Goal: Task Accomplishment & Management: Complete application form

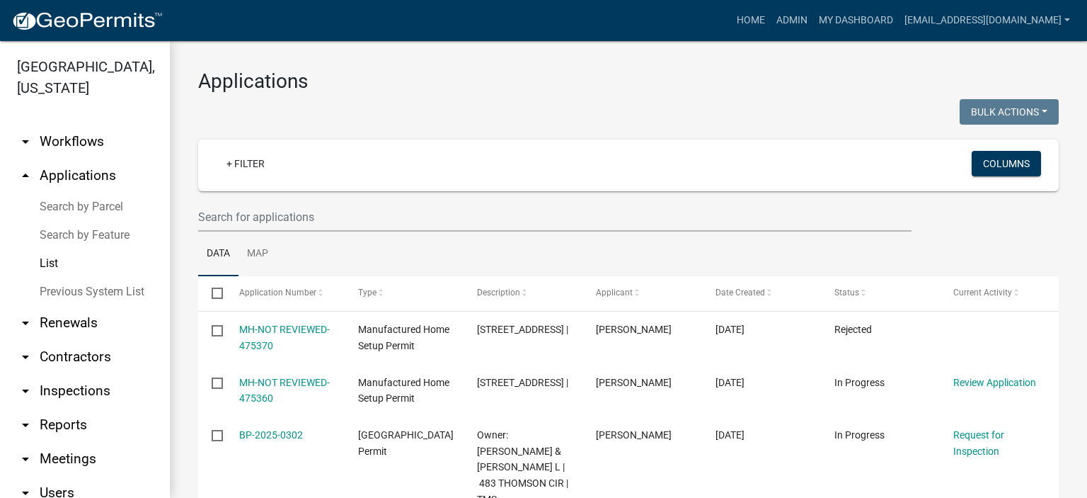
click at [55, 258] on link "List" at bounding box center [85, 263] width 170 height 28
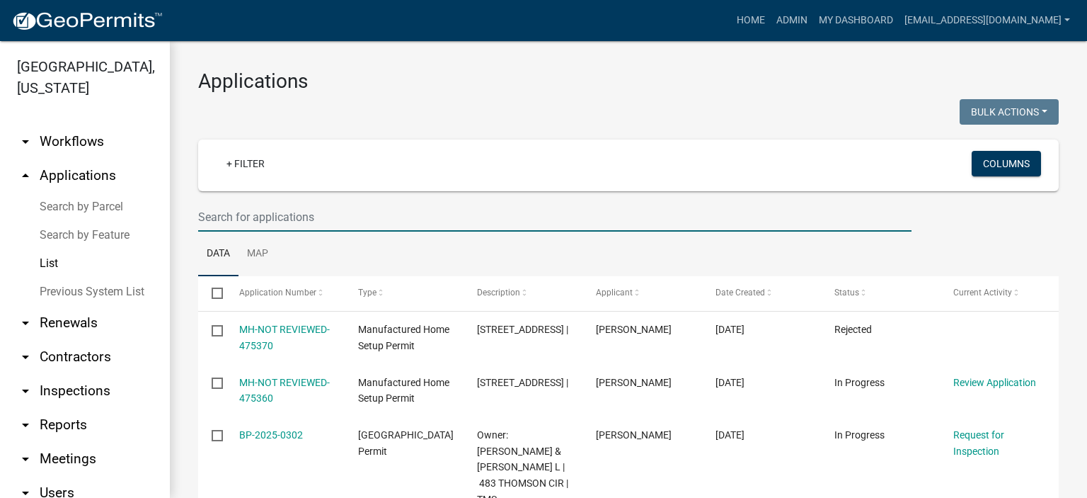
click at [340, 215] on input "text" at bounding box center [554, 216] width 713 height 29
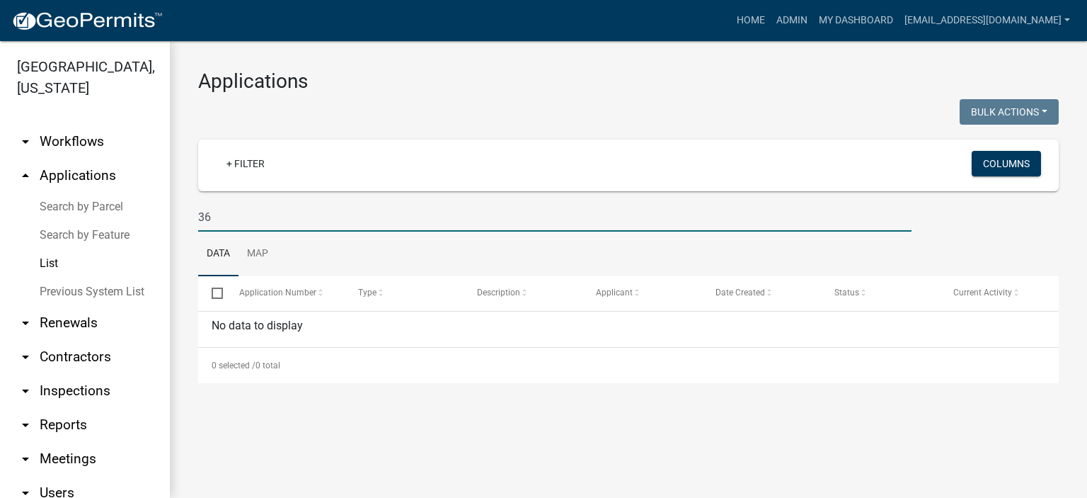
type input "3"
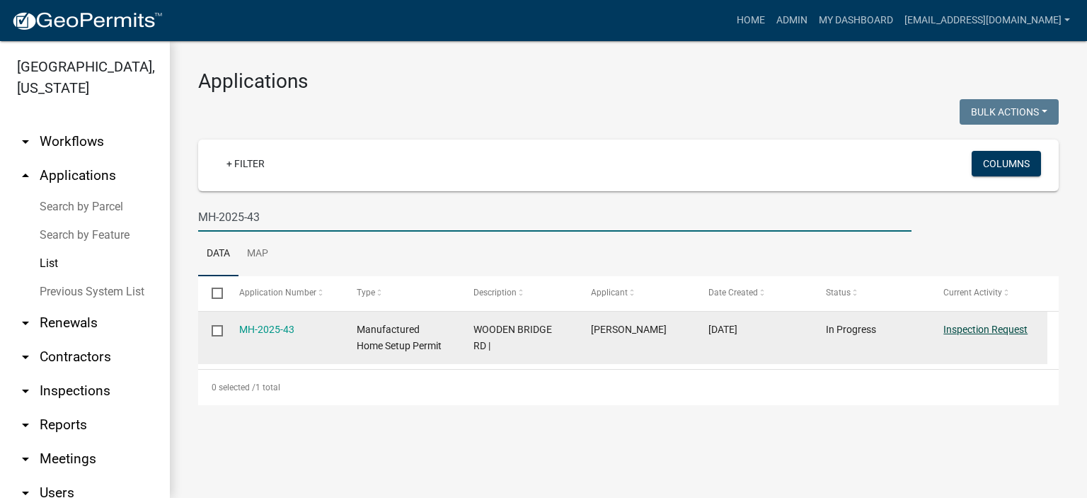
type input "MH-2025-43"
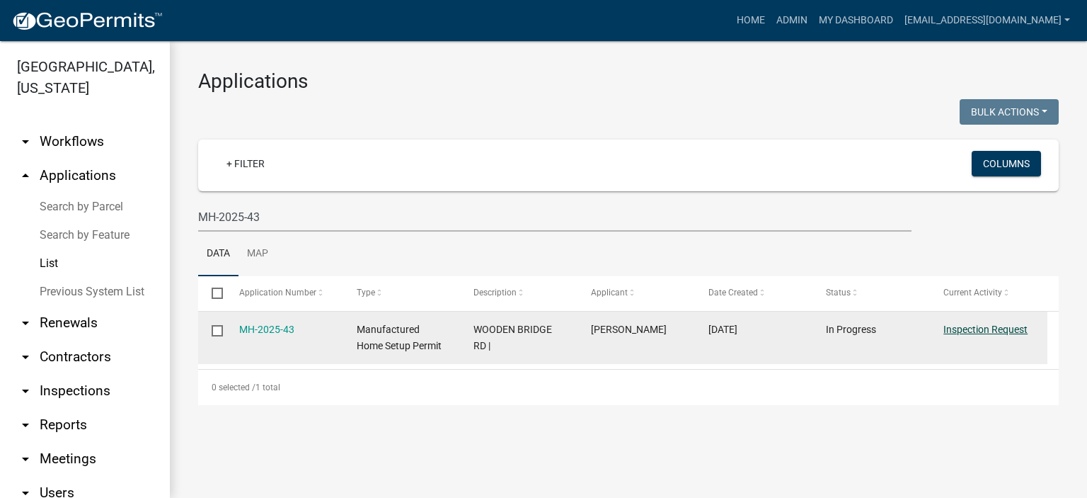
click at [975, 324] on link "Inspection Request" at bounding box center [985, 328] width 84 height 11
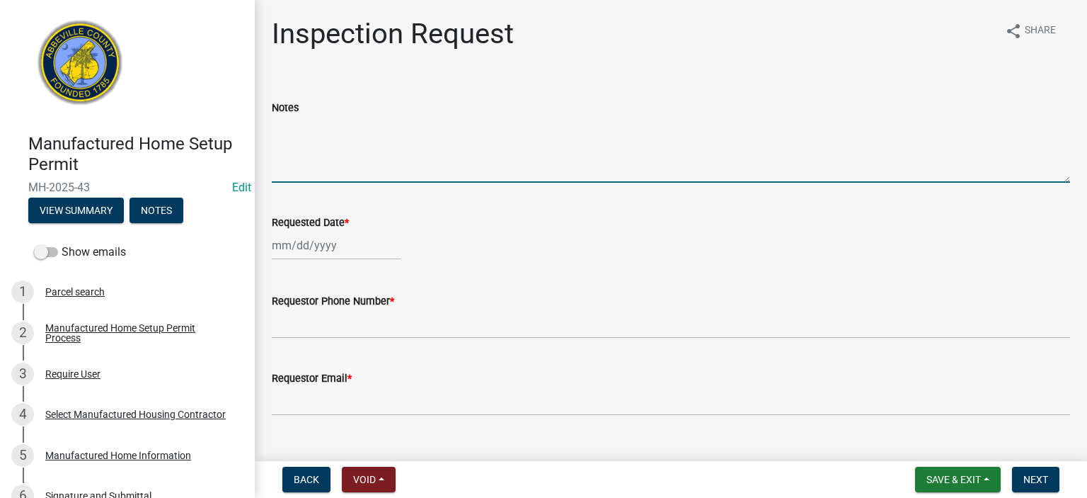
click at [345, 174] on textarea "Notes" at bounding box center [671, 149] width 798 height 67
click at [415, 130] on textarea "owner called concerning fill, footings" at bounding box center [671, 149] width 798 height 67
drag, startPoint x: 532, startPoint y: 121, endPoint x: 543, endPoint y: 120, distance: 10.7
click at [543, 120] on textarea "owner called concerning fill, compaction & footings" at bounding box center [671, 149] width 798 height 67
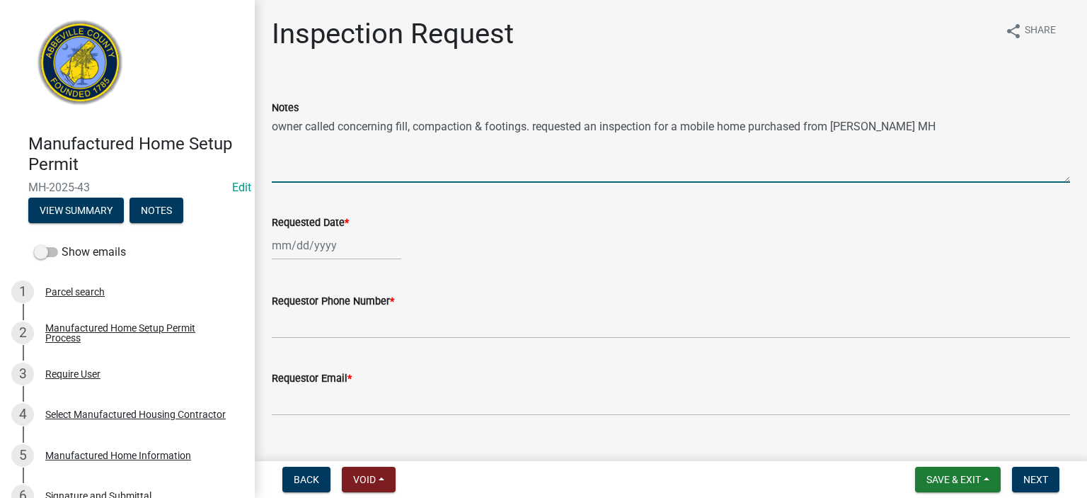
type textarea "owner called concerning fill, compaction & footings. requested an inspection fo…"
click at [354, 248] on div at bounding box center [337, 245] width 130 height 29
select select "9"
select select "2025"
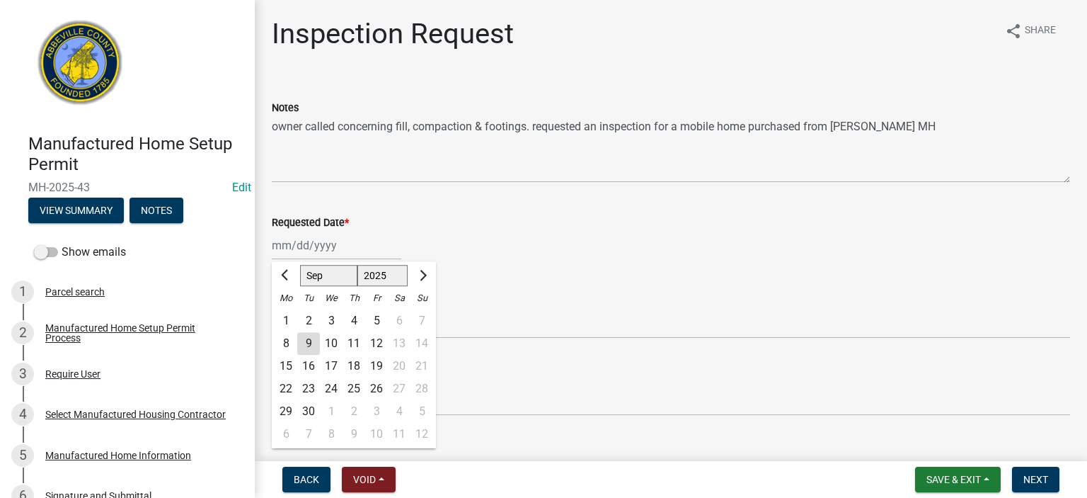
click at [288, 341] on div "8" at bounding box center [286, 343] width 23 height 23
type input "[DATE]"
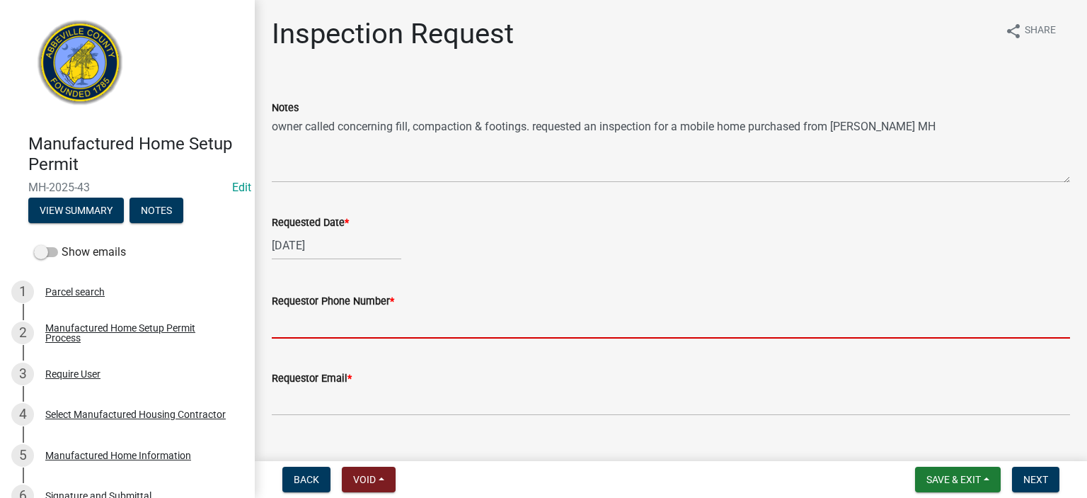
click at [418, 330] on input "Requestor Phone Number *" at bounding box center [671, 323] width 798 height 29
type input "8643662400"
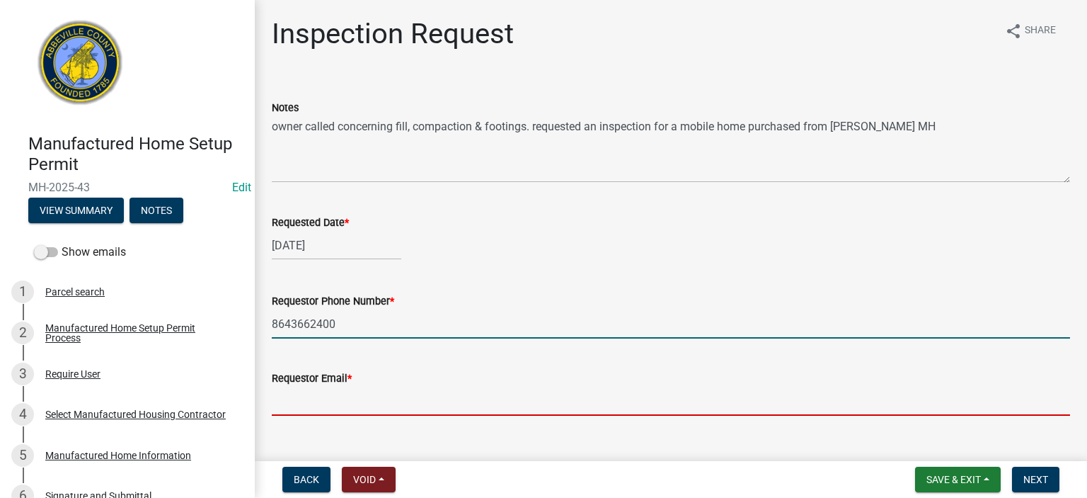
type input "[EMAIL_ADDRESS][DOMAIN_NAME]"
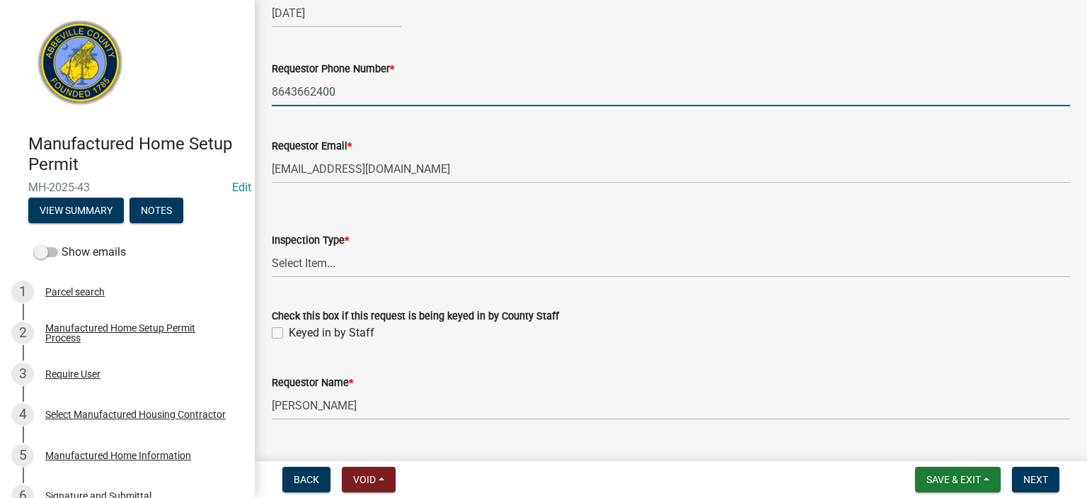
scroll to position [263, 0]
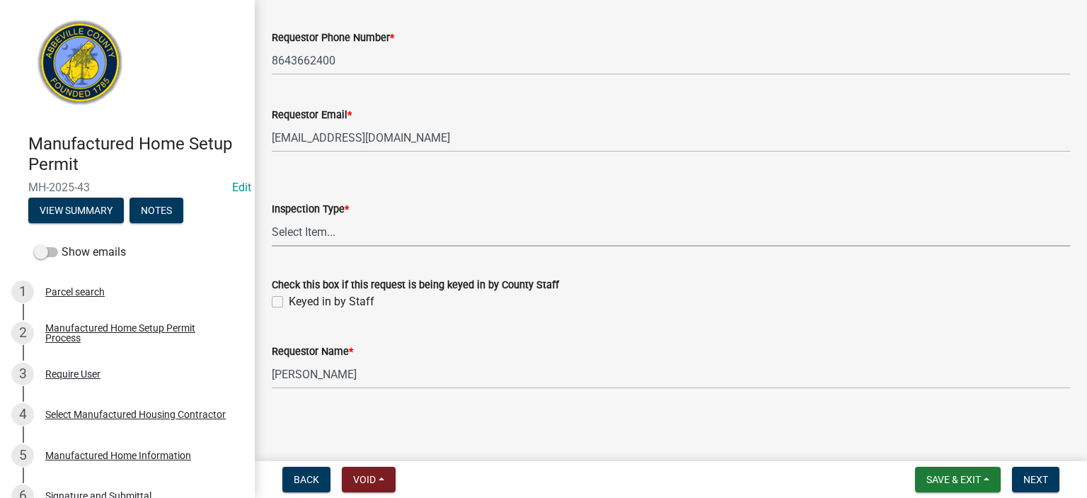
click at [379, 233] on select "Select Item... Inspection 1: Piers, tie-downs, electric, and plumbing Inspectio…" at bounding box center [671, 231] width 798 height 29
click at [374, 238] on select "Select Item... Inspection 1: Piers, tie-downs, electric, and plumbing Inspectio…" at bounding box center [671, 231] width 798 height 29
click at [272, 217] on select "Select Item... Inspection 1: Piers, tie-downs, electric, and plumbing Inspectio…" at bounding box center [671, 231] width 798 height 29
select select "3cbf7a18-e44b-4eec-a547-04bd26fc95cb"
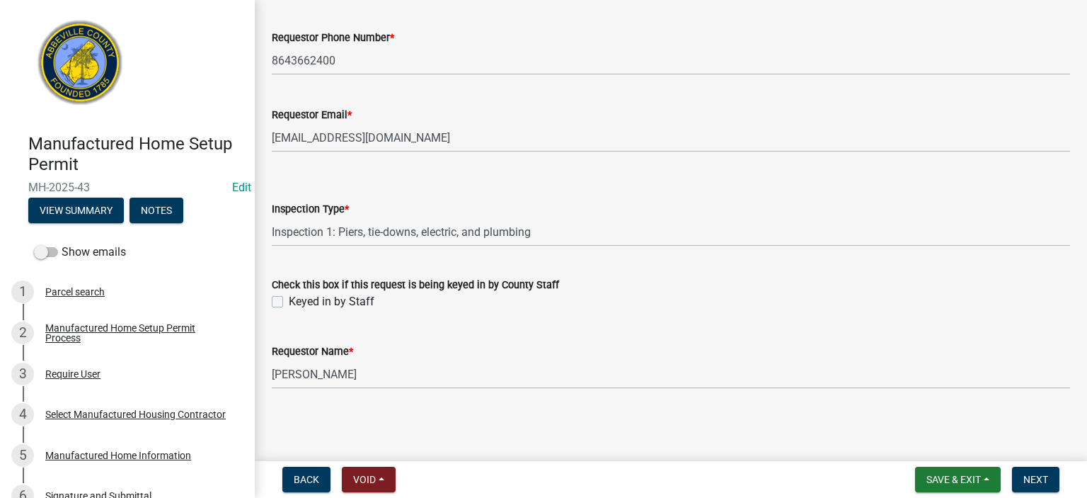
click at [289, 299] on label "Keyed in by Staff" at bounding box center [332, 301] width 86 height 17
click at [289, 299] on input "Keyed in by Staff" at bounding box center [293, 297] width 9 height 9
checkbox input "true"
click at [1031, 479] on span "Next" at bounding box center [1035, 479] width 25 height 11
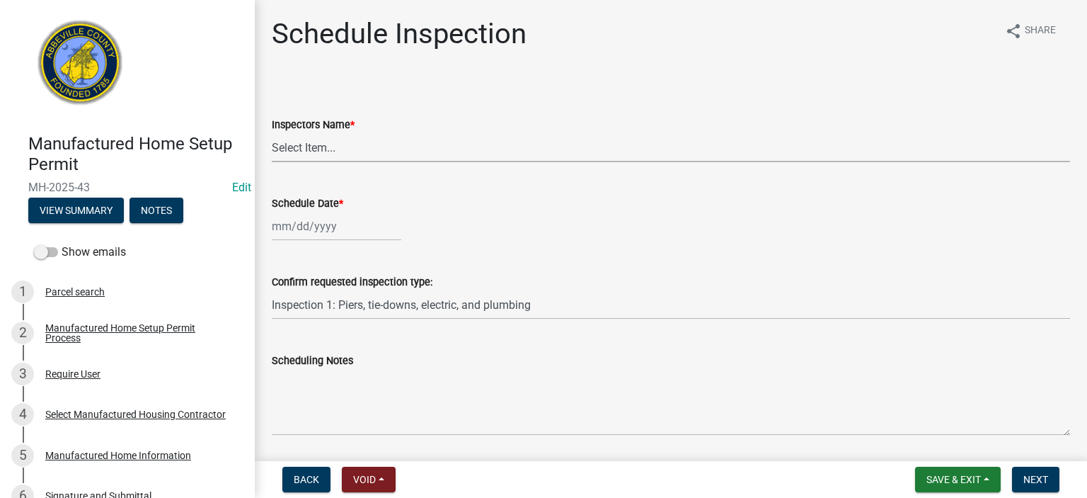
click at [399, 155] on select "Select Item... [EMAIL_ADDRESS][DOMAIN_NAME] ([PERSON_NAME]) [EMAIL_ADDRESS][DOM…" at bounding box center [671, 147] width 798 height 29
select select "56be3ac8-4e2d-49a7-9260-658958e29c03"
click at [272, 133] on select "Select Item... [EMAIL_ADDRESS][DOMAIN_NAME] ([PERSON_NAME]) [EMAIL_ADDRESS][DOM…" at bounding box center [671, 147] width 798 height 29
select select "9"
select select "2025"
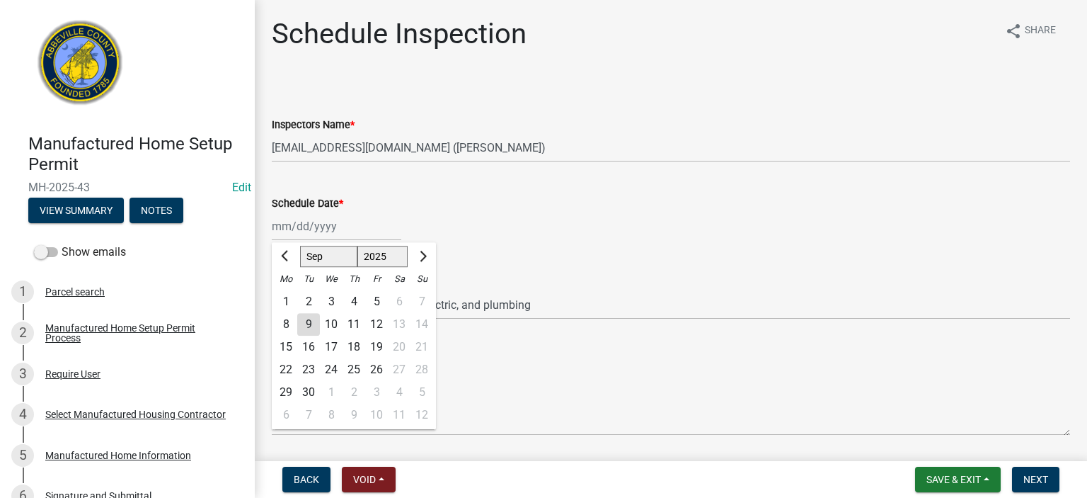
click at [359, 234] on div "[PERSON_NAME] Feb Mar Apr [PERSON_NAME][DATE] Oct Nov [DATE] 1526 1527 1528 152…" at bounding box center [337, 226] width 130 height 29
click at [286, 321] on div "8" at bounding box center [286, 324] width 23 height 23
type input "[DATE]"
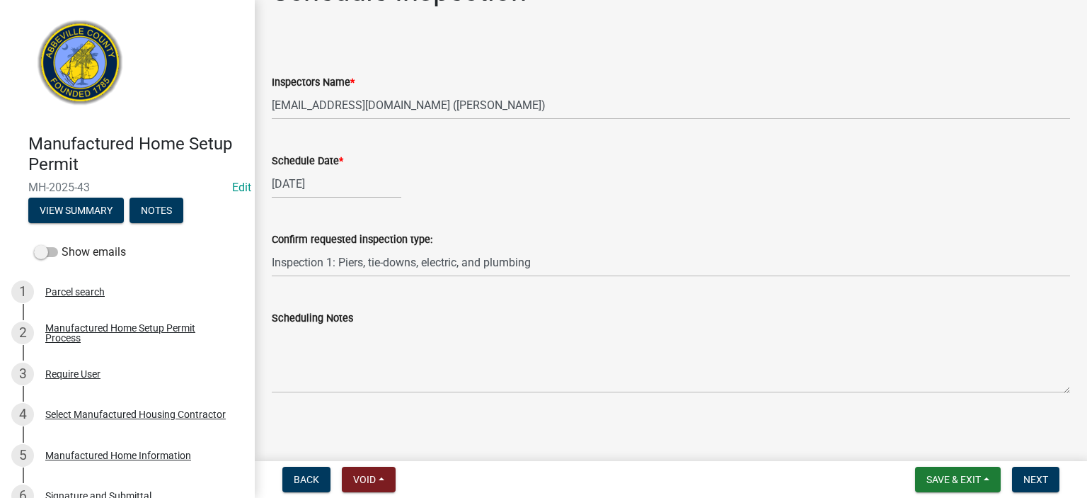
scroll to position [46, 0]
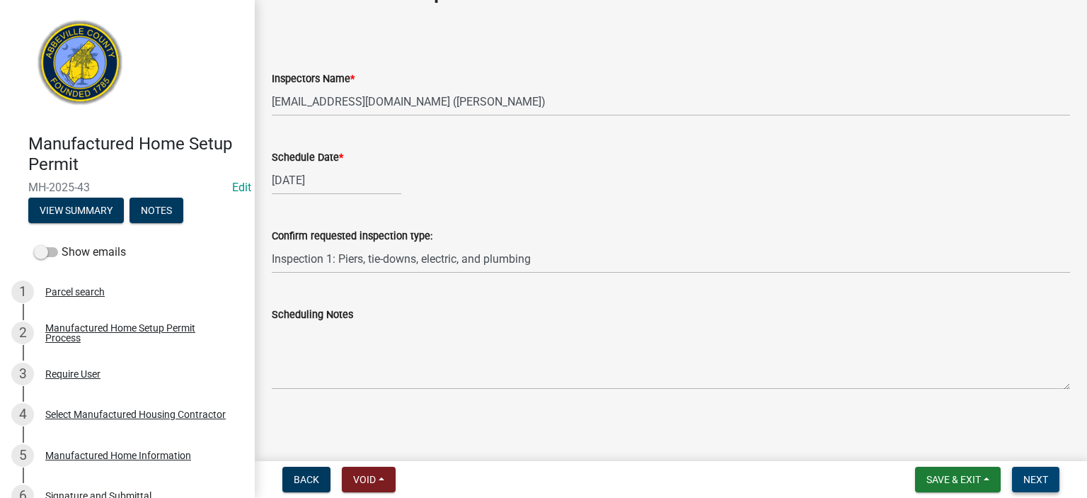
click at [1031, 474] on span "Next" at bounding box center [1035, 479] width 25 height 11
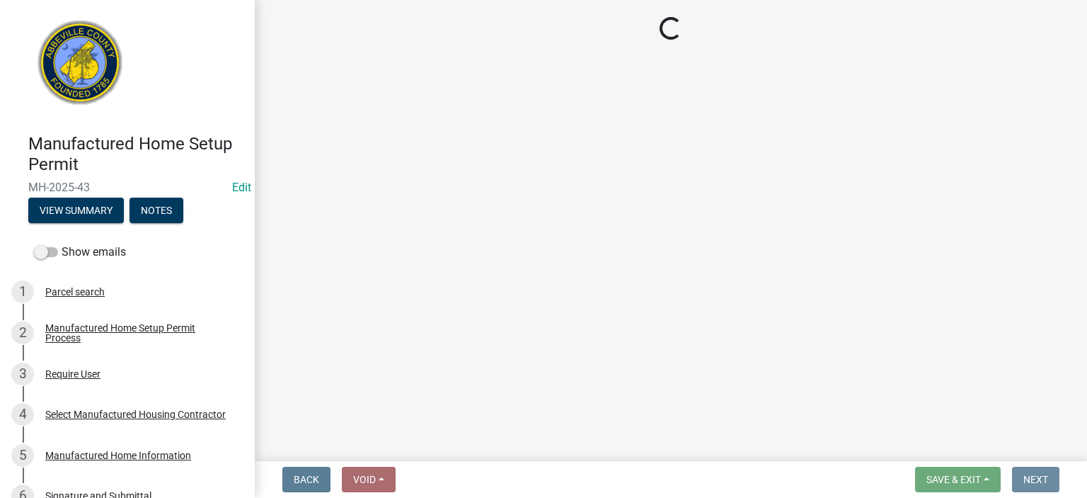
scroll to position [0, 0]
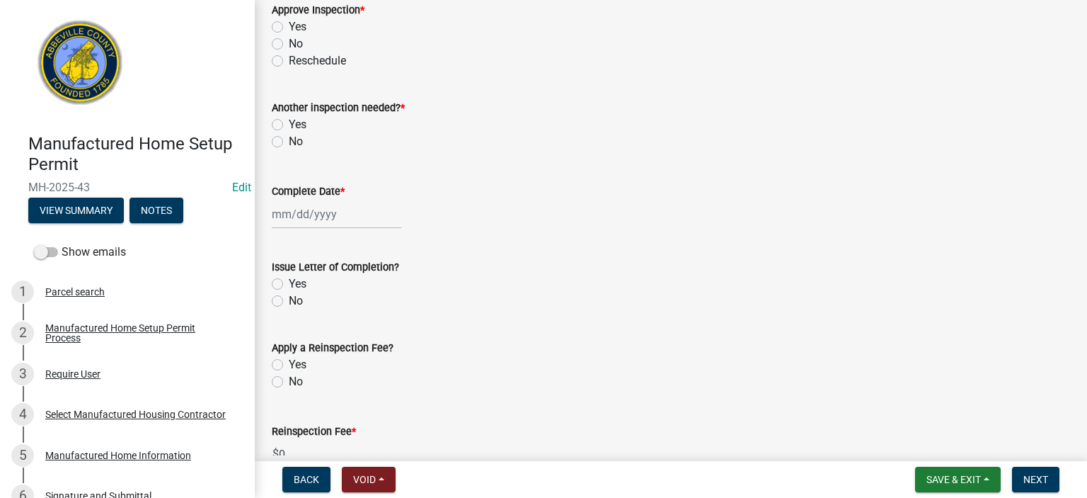
scroll to position [1463, 0]
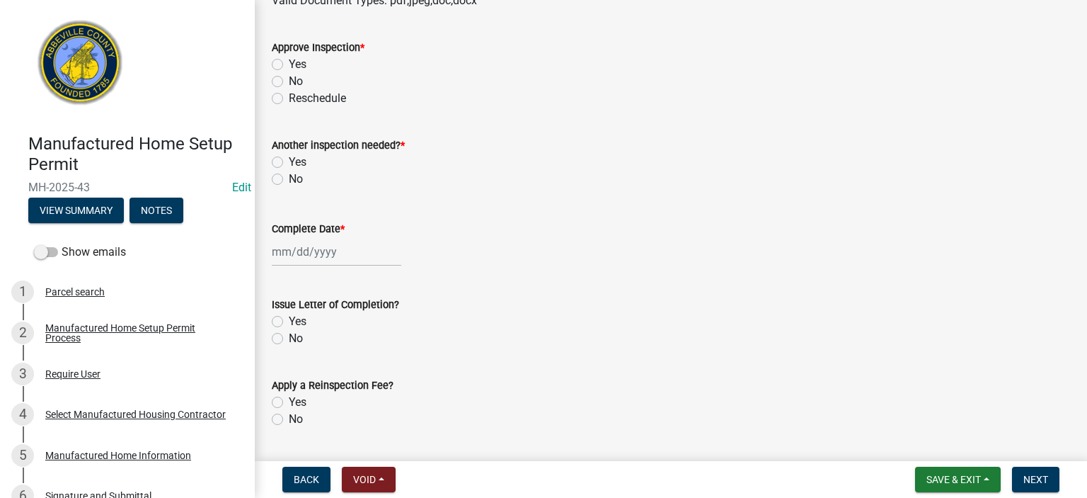
click at [289, 79] on label "No" at bounding box center [296, 81] width 14 height 17
click at [289, 79] on input "No" at bounding box center [293, 77] width 9 height 9
radio input "true"
click at [289, 159] on label "Yes" at bounding box center [298, 162] width 18 height 17
click at [289, 159] on input "Yes" at bounding box center [293, 158] width 9 height 9
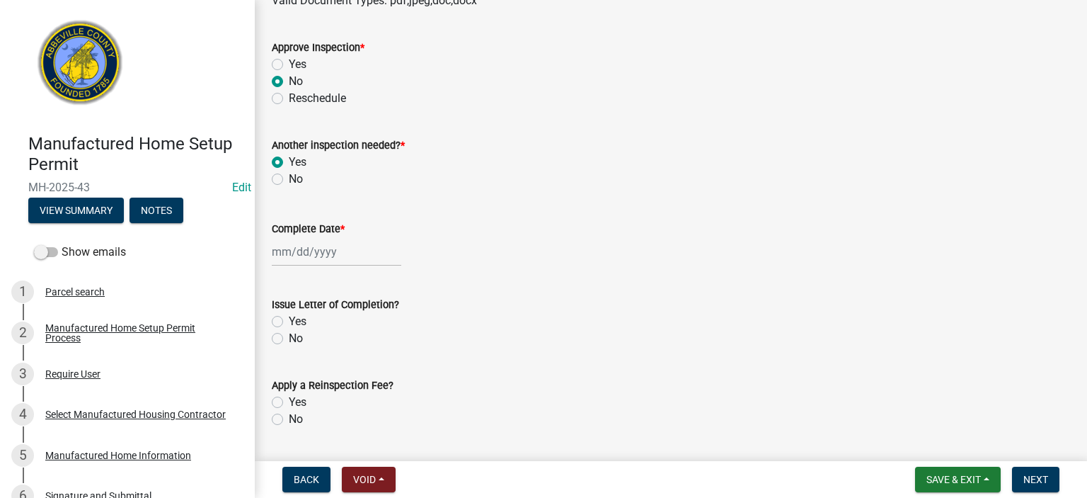
radio input "true"
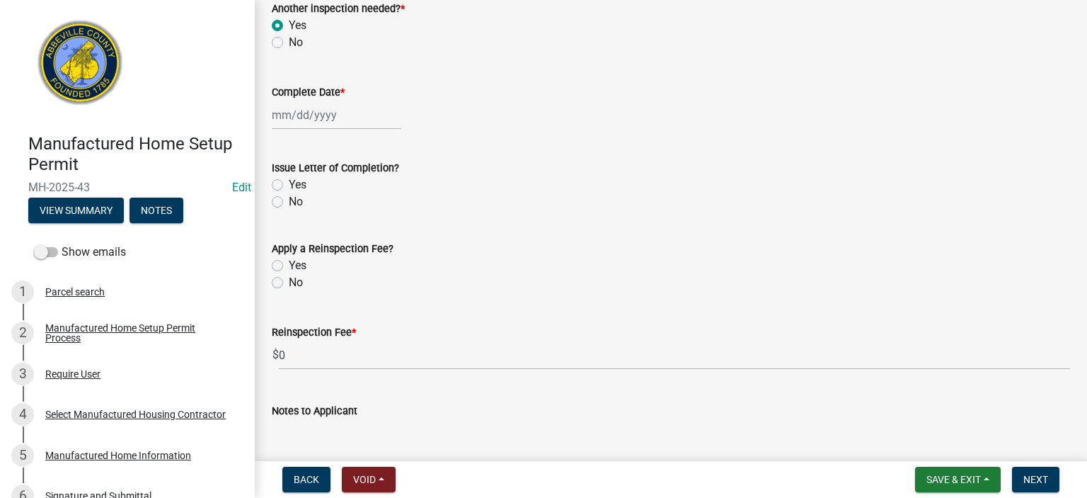
scroll to position [1614, 0]
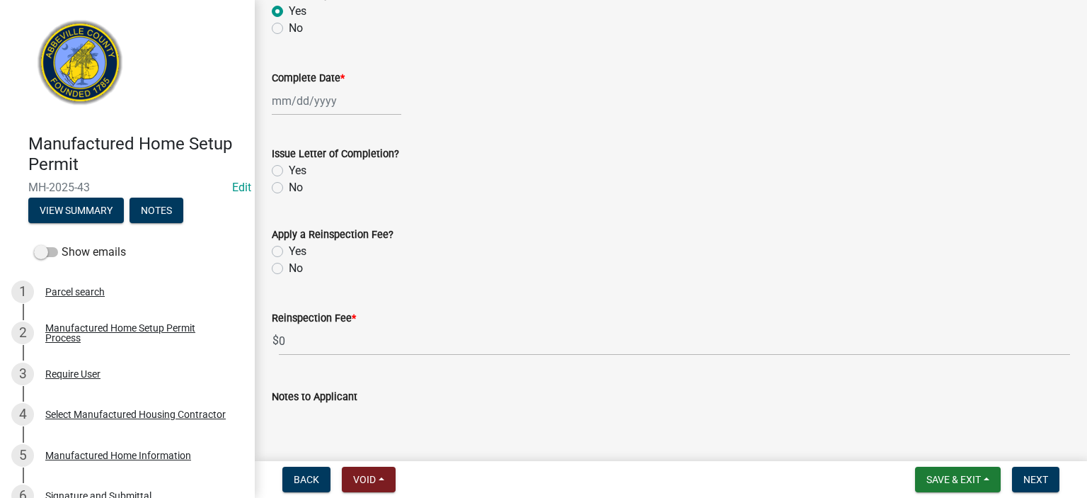
click at [343, 96] on div at bounding box center [337, 100] width 130 height 29
select select "9"
select select "2025"
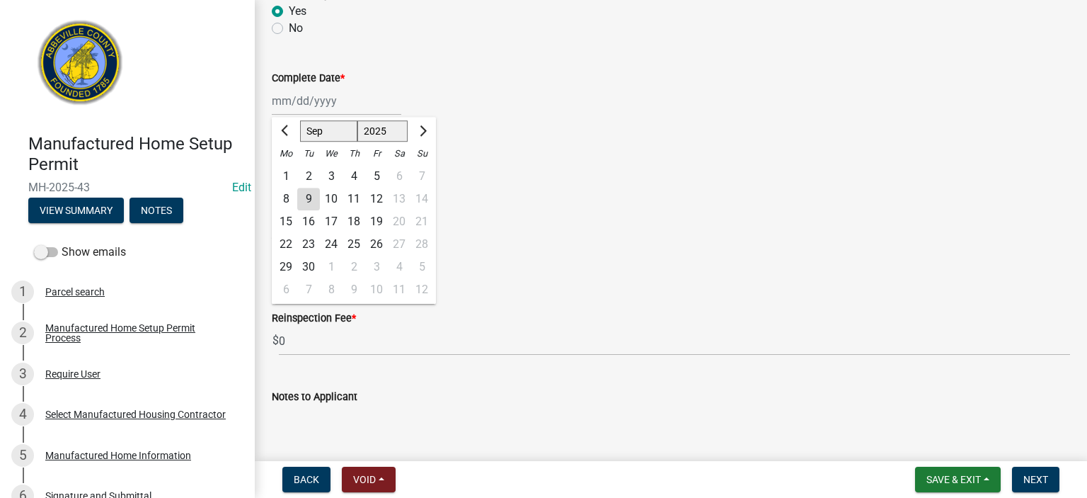
click at [286, 193] on div "8" at bounding box center [286, 199] width 23 height 23
type input "[DATE]"
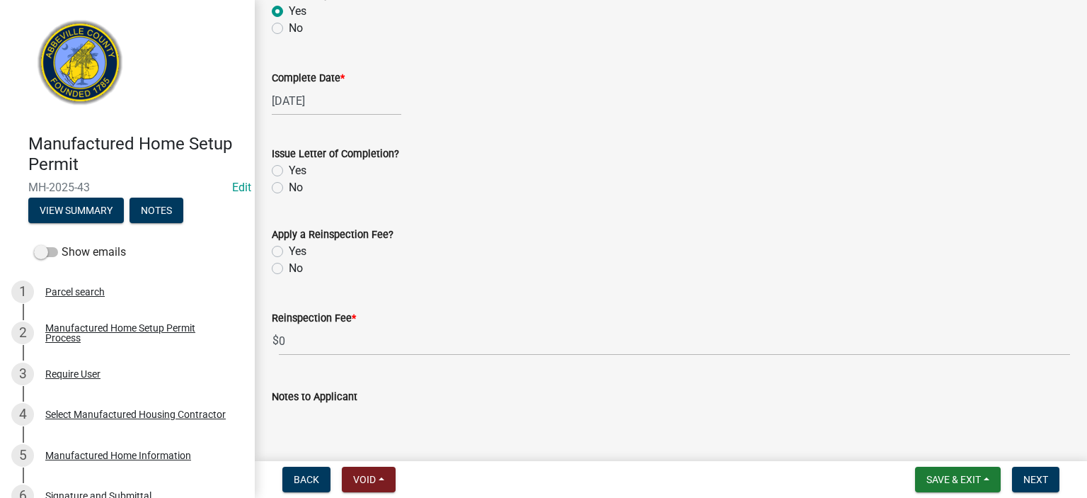
click at [289, 183] on label "No" at bounding box center [296, 187] width 14 height 17
click at [289, 183] on input "No" at bounding box center [293, 183] width 9 height 9
radio input "true"
click at [289, 267] on label "No" at bounding box center [296, 268] width 14 height 17
click at [289, 267] on input "No" at bounding box center [293, 264] width 9 height 9
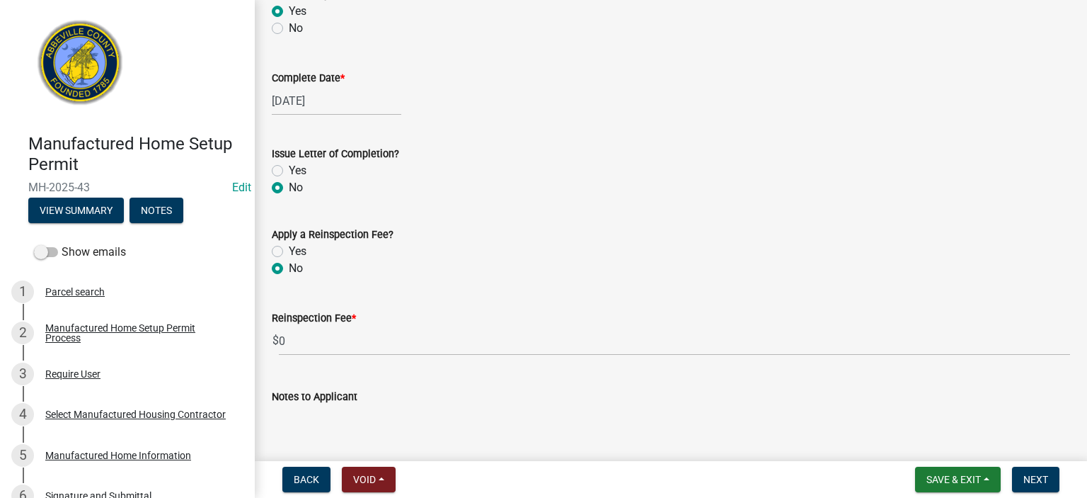
radio input "true"
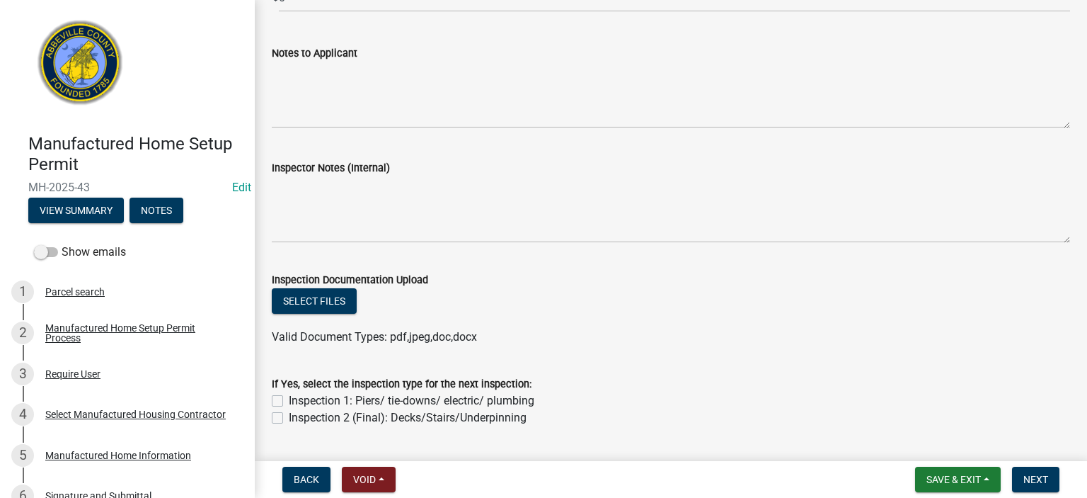
scroll to position [1982, 0]
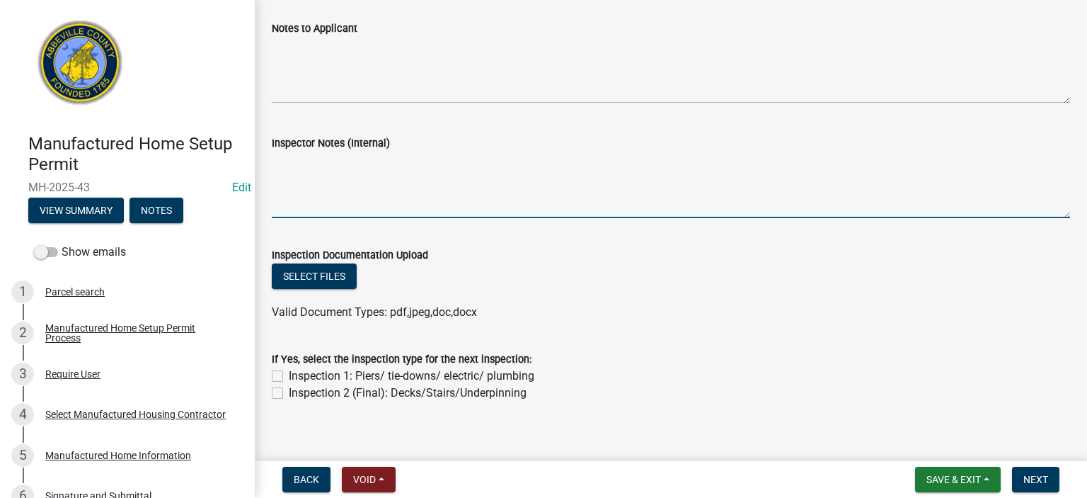
click at [349, 164] on textarea "Inspector Notes (Internal)" at bounding box center [671, 184] width 798 height 67
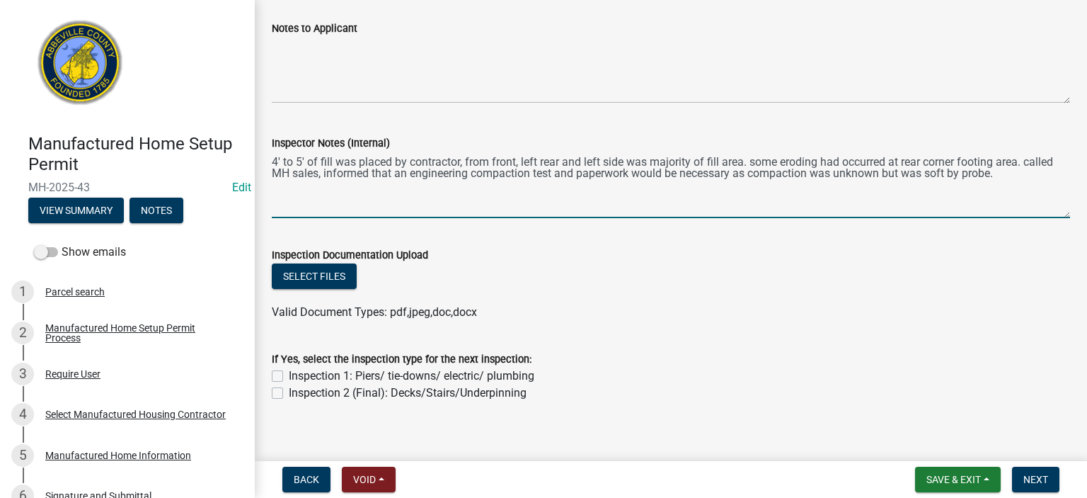
type textarea "4' to 5' of fill was placed by contractor, from front, left rear and left side …"
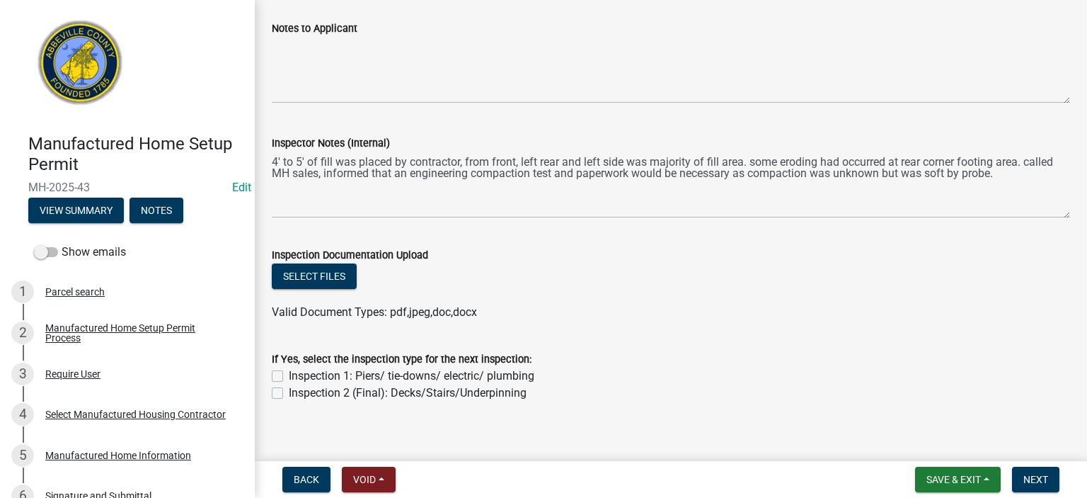
click at [275, 368] on div "Inspection 1: Piers/ tie-downs/ electric/ plumbing" at bounding box center [671, 375] width 798 height 17
click at [289, 379] on label "Inspection 1: Piers/ tie-downs/ electric/ plumbing" at bounding box center [412, 375] width 246 height 17
click at [289, 377] on input "Inspection 1: Piers/ tie-downs/ electric/ plumbing" at bounding box center [293, 371] width 9 height 9
checkbox input "true"
checkbox input "false"
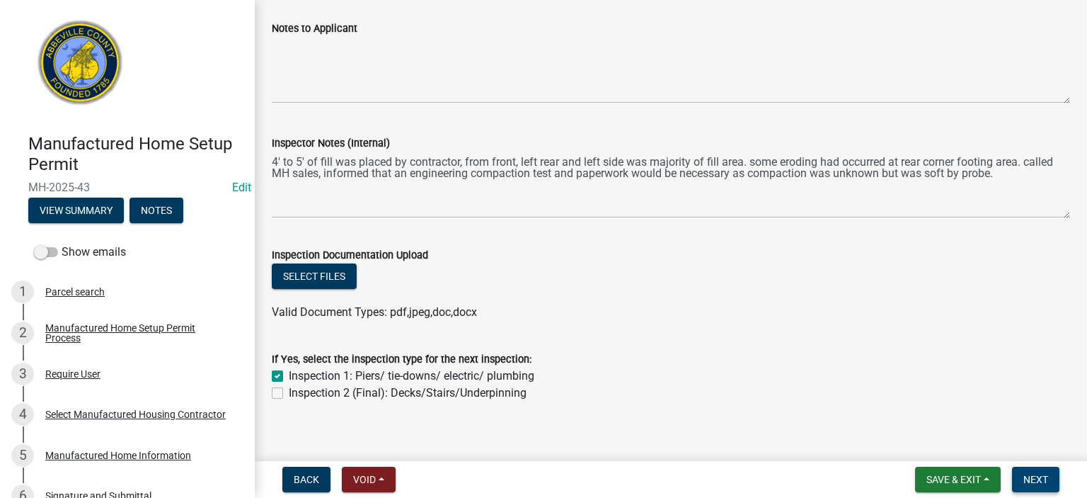
click at [1039, 474] on span "Next" at bounding box center [1035, 479] width 25 height 11
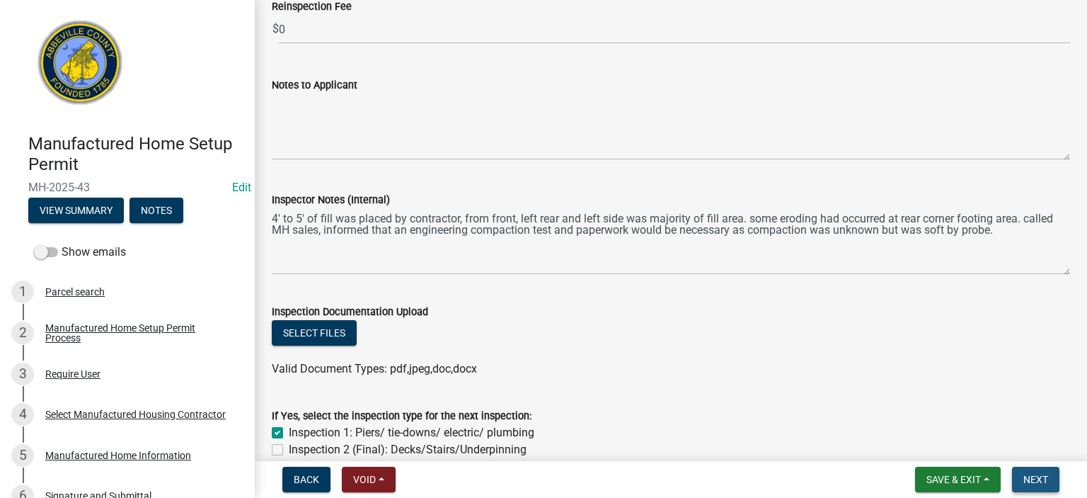
scroll to position [2038, 0]
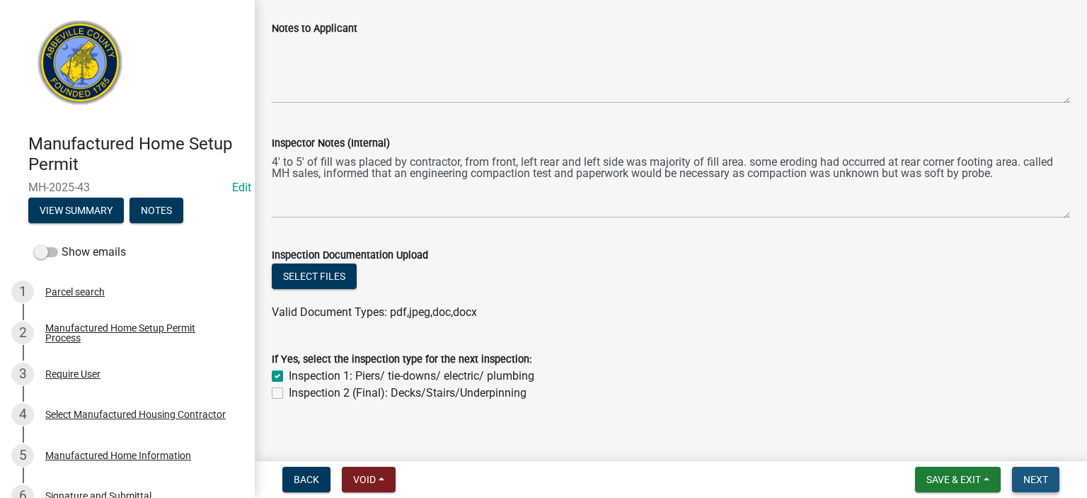
click at [1039, 479] on span "Next" at bounding box center [1035, 479] width 25 height 11
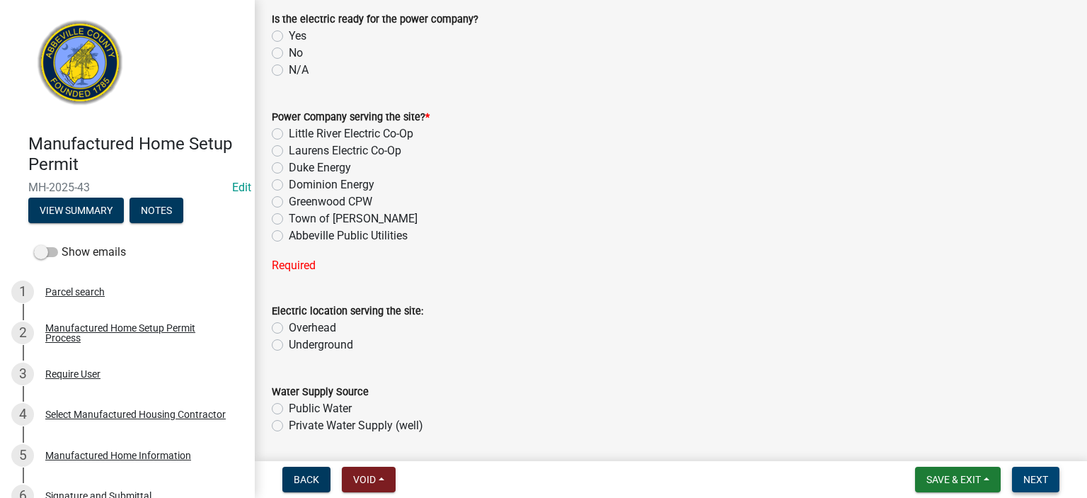
scroll to position [463, 0]
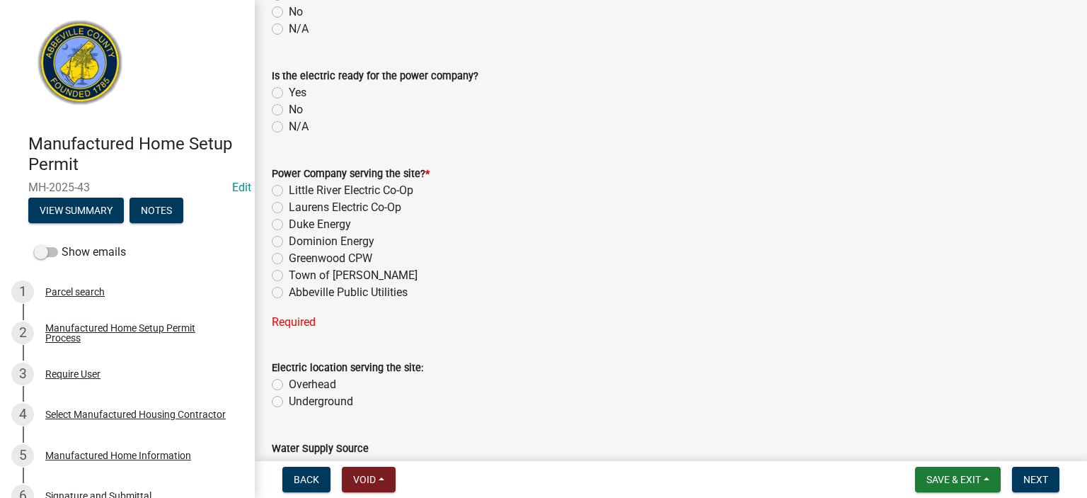
click at [289, 190] on label "Little River Electric Co-Op" at bounding box center [351, 190] width 125 height 17
click at [289, 190] on input "Little River Electric Co-Op" at bounding box center [293, 186] width 9 height 9
radio input "true"
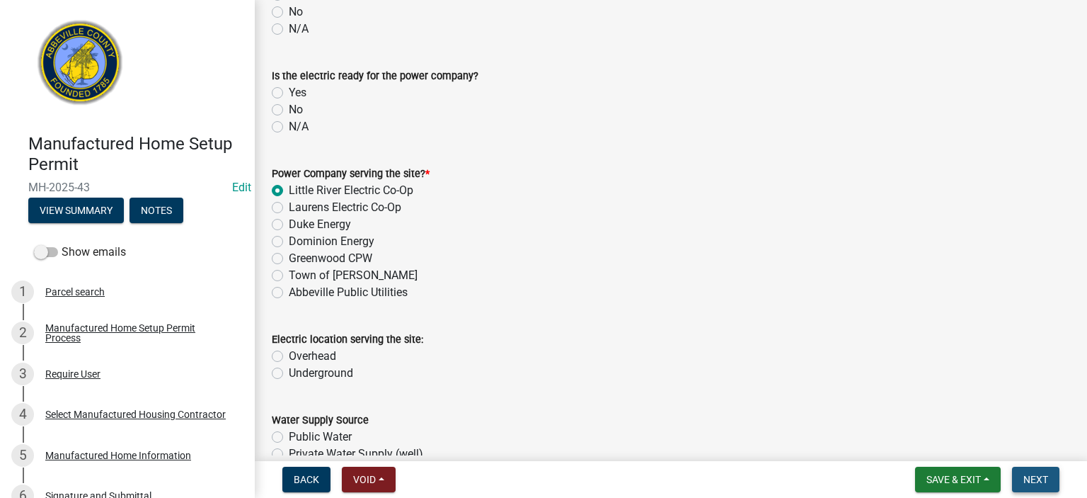
click at [1038, 477] on span "Next" at bounding box center [1035, 479] width 25 height 11
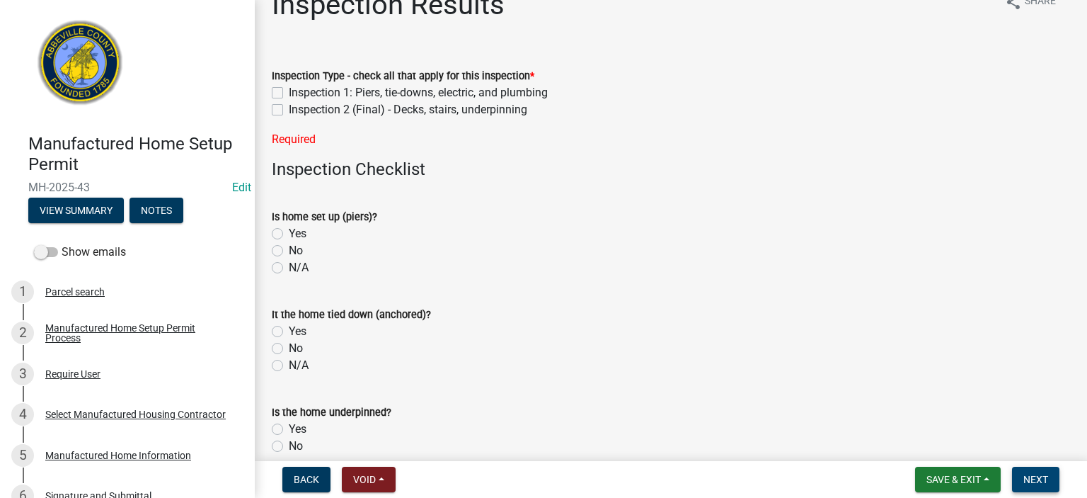
scroll to position [20, 0]
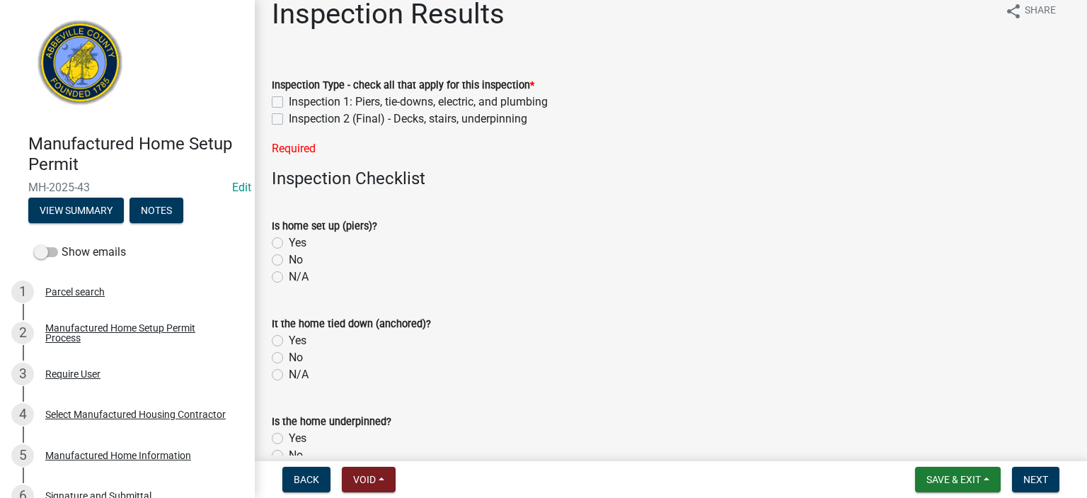
click at [289, 101] on label "Inspection 1: Piers, tie-downs, electric, and plumbing" at bounding box center [418, 101] width 259 height 17
click at [289, 101] on input "Inspection 1: Piers, tie-downs, electric, and plumbing" at bounding box center [293, 97] width 9 height 9
checkbox input "true"
checkbox input "false"
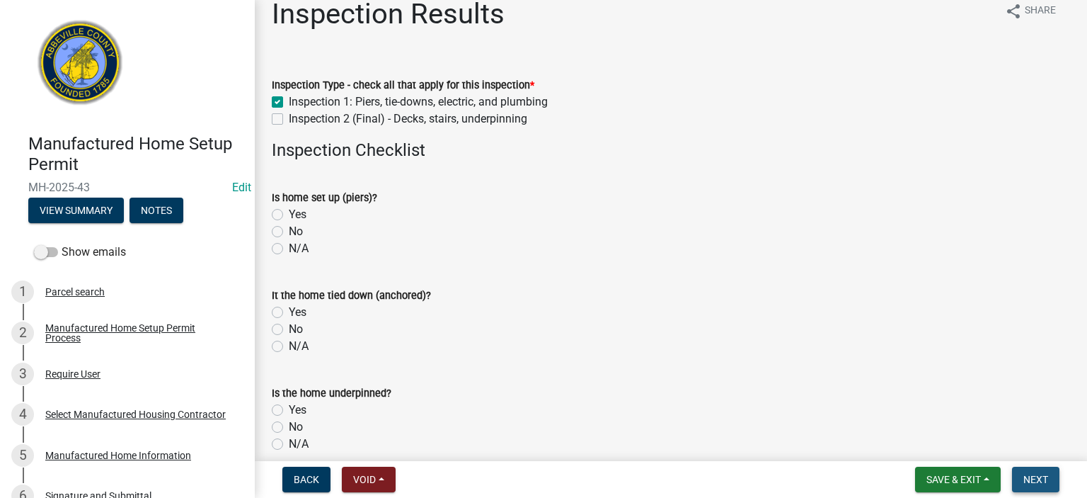
click at [1035, 475] on span "Next" at bounding box center [1035, 479] width 25 height 11
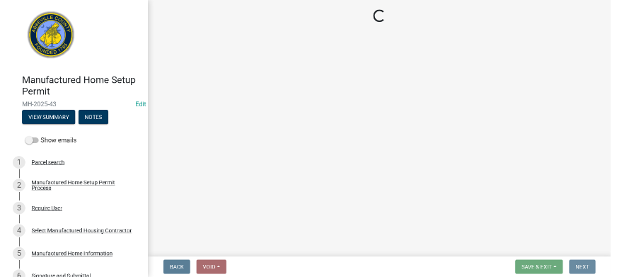
scroll to position [0, 0]
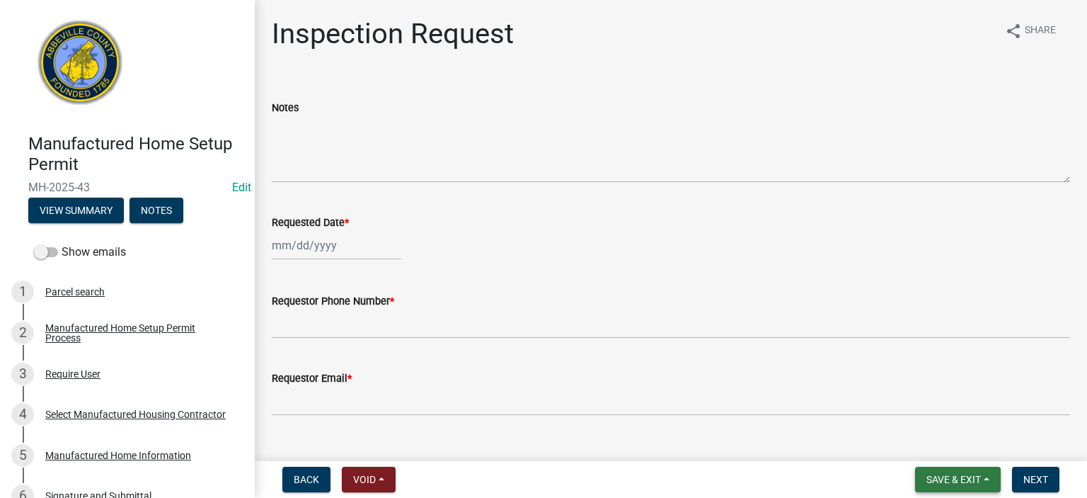
click at [960, 478] on span "Save & Exit" at bounding box center [954, 479] width 55 height 11
click at [951, 440] on button "Save & Exit" at bounding box center [944, 442] width 113 height 34
